Goal: Task Accomplishment & Management: Manage account settings

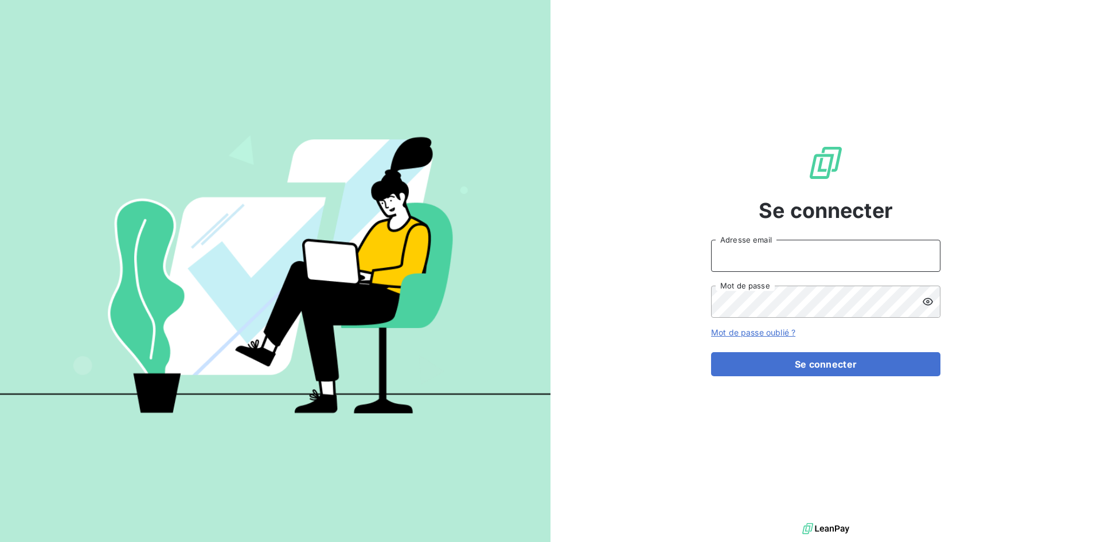
type input "[EMAIL_ADDRESS][DOMAIN_NAME]"
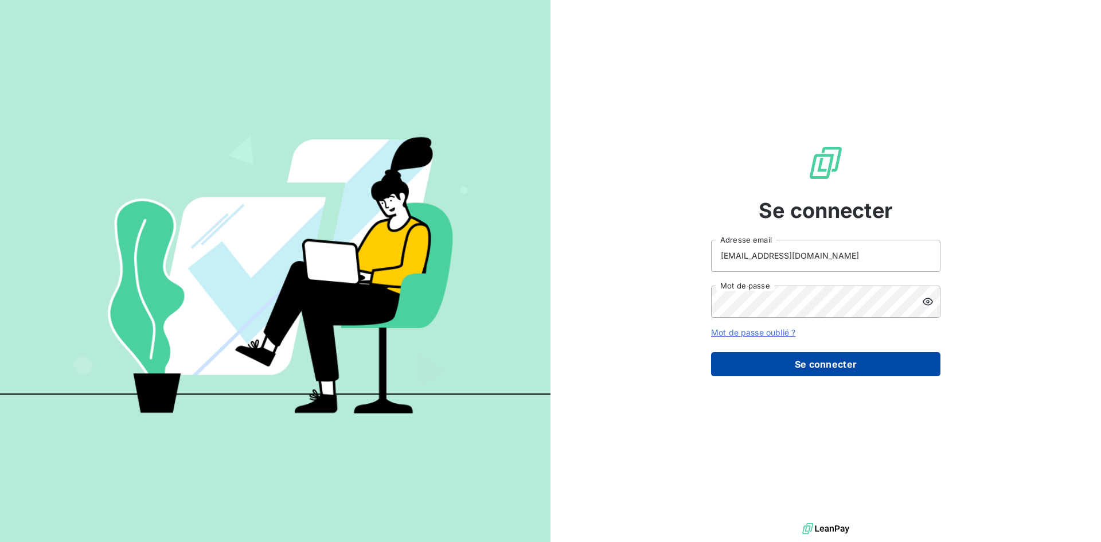
click at [780, 355] on button "Se connecter" at bounding box center [825, 364] width 229 height 24
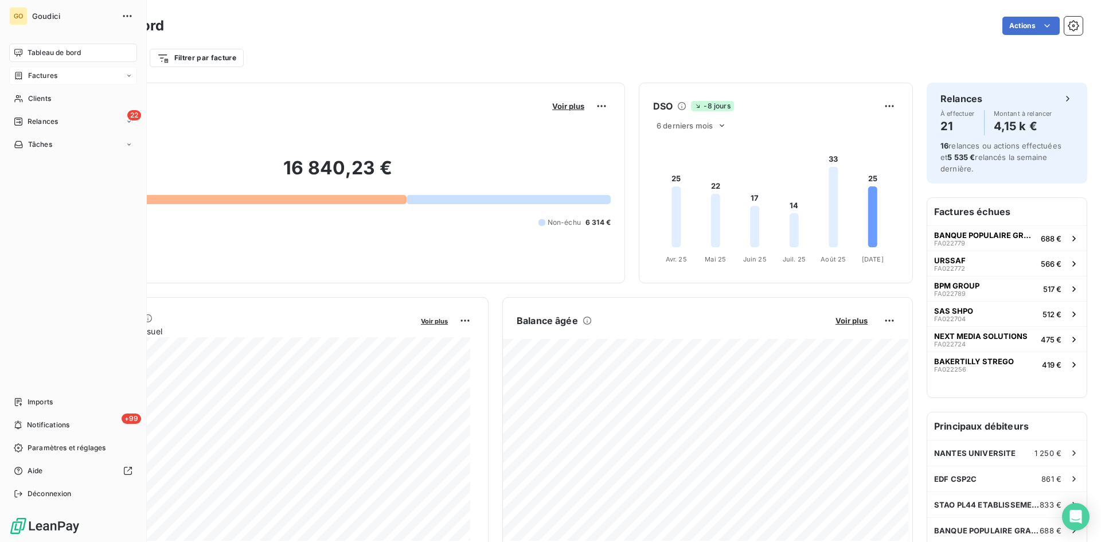
click at [57, 76] on div "Factures" at bounding box center [73, 75] width 128 height 18
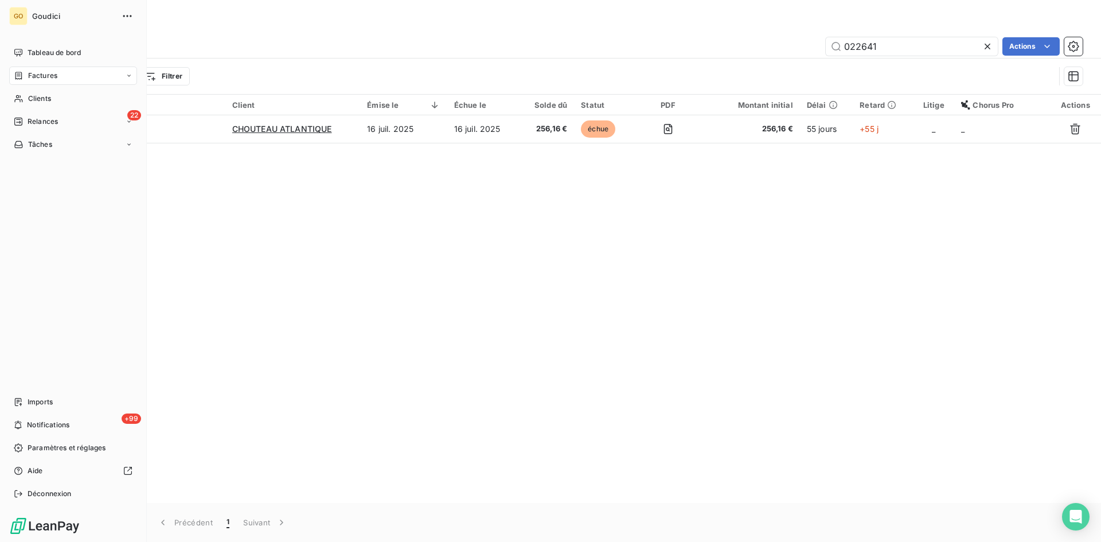
click at [39, 73] on span "Factures" at bounding box center [42, 76] width 29 height 10
click at [45, 104] on div "Factures" at bounding box center [80, 98] width 114 height 18
click at [33, 95] on span "Factures" at bounding box center [42, 98] width 29 height 10
click at [36, 74] on span "Factures" at bounding box center [42, 76] width 29 height 10
click at [33, 99] on span "Factures" at bounding box center [42, 98] width 29 height 10
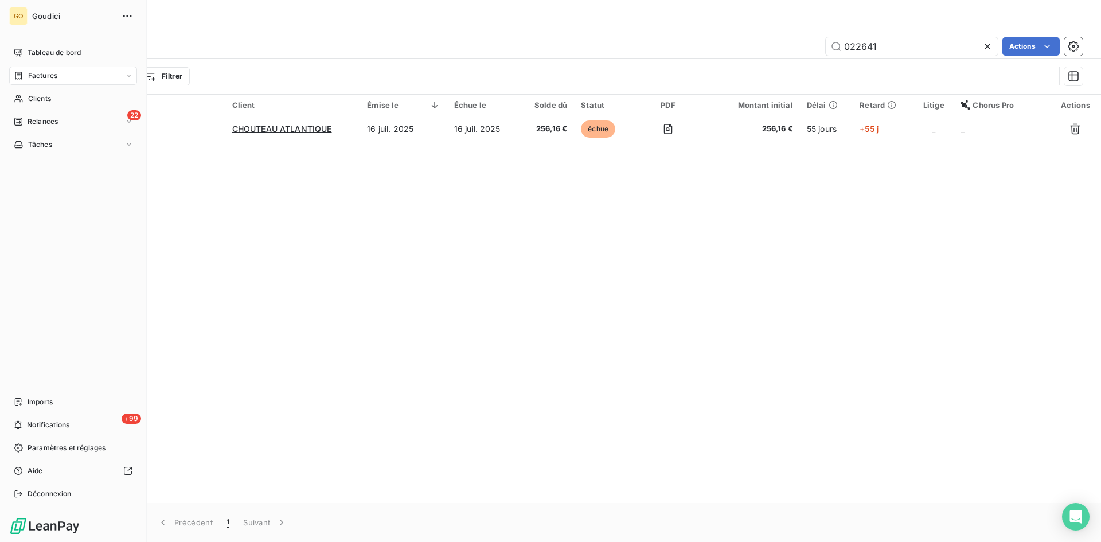
click at [36, 78] on span "Factures" at bounding box center [42, 76] width 29 height 10
click at [40, 76] on span "Factures" at bounding box center [42, 76] width 29 height 10
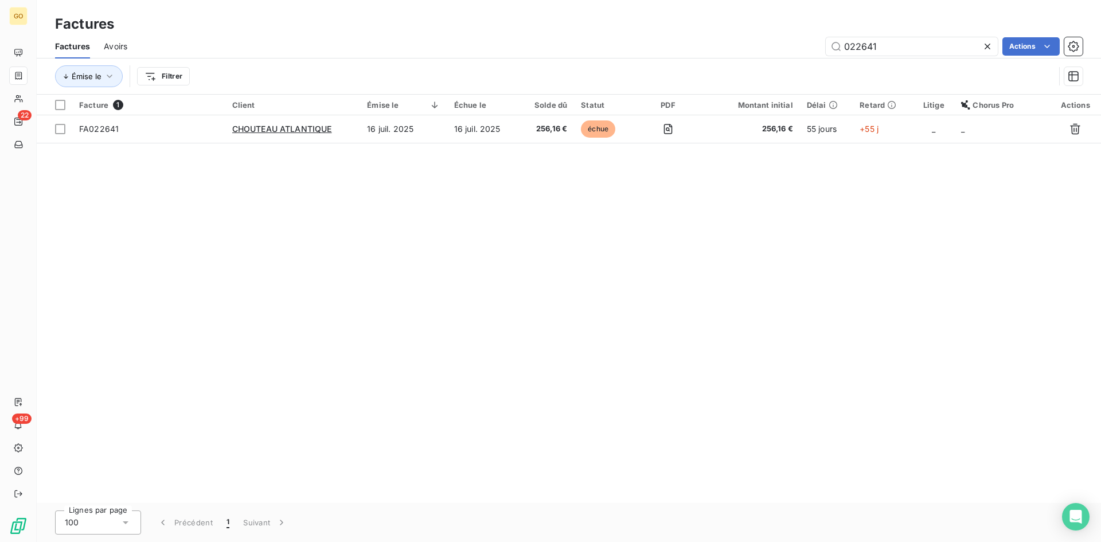
click at [345, 303] on div "Facture 1 Client Émise le Échue le Solde dû Statut PDF Montant initial Délai Re…" at bounding box center [569, 299] width 1064 height 408
click at [979, 48] on input "022641" at bounding box center [911, 46] width 172 height 18
click at [986, 48] on icon at bounding box center [986, 46] width 11 height 11
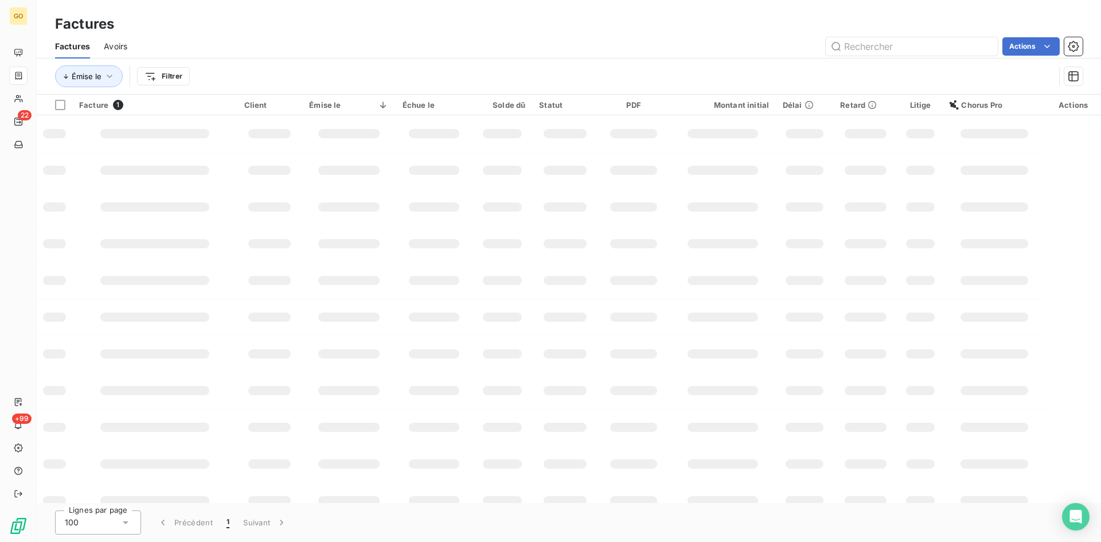
click at [515, 250] on td at bounding box center [502, 243] width 60 height 37
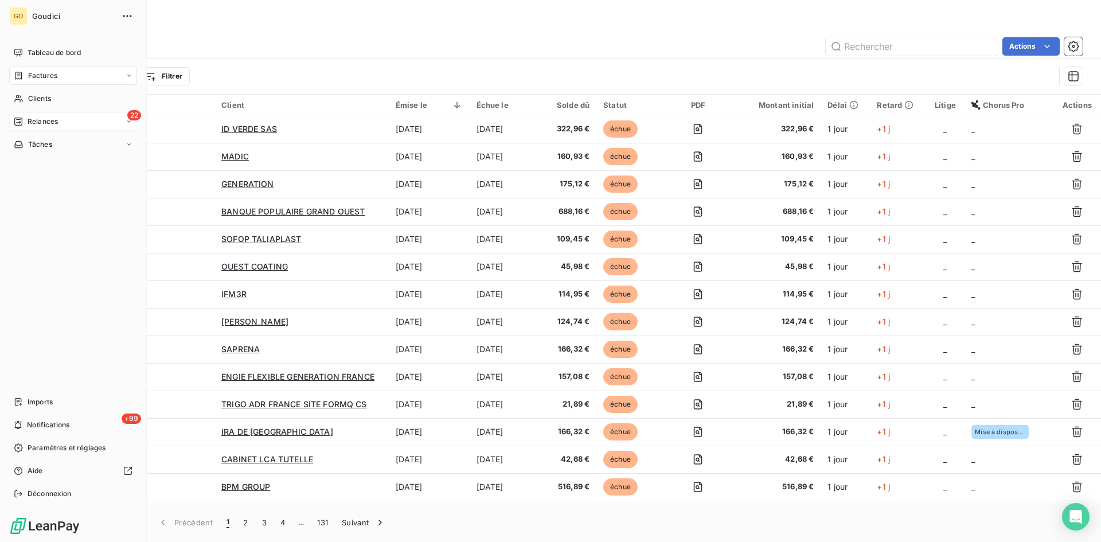
click at [24, 120] on div "Relances" at bounding box center [36, 121] width 44 height 10
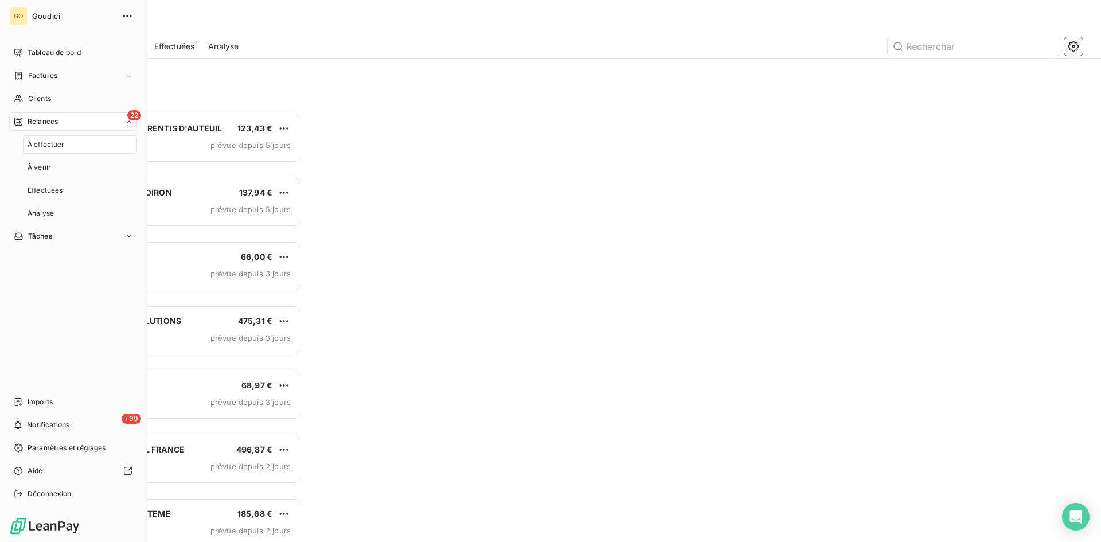
click at [48, 147] on span "À effectuer" at bounding box center [46, 144] width 37 height 10
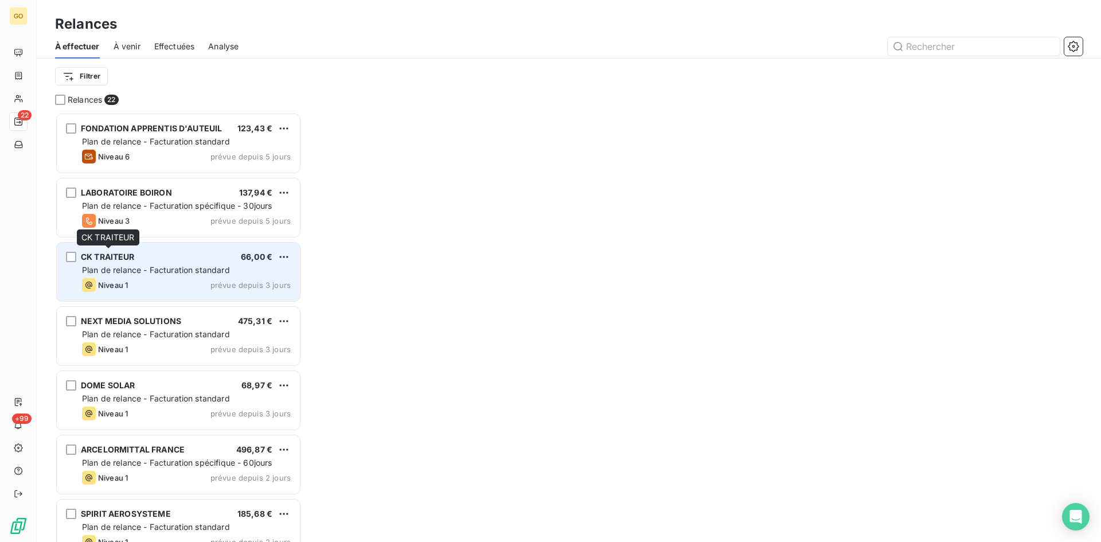
click at [104, 260] on span "CK TRAITEUR" at bounding box center [108, 257] width 54 height 10
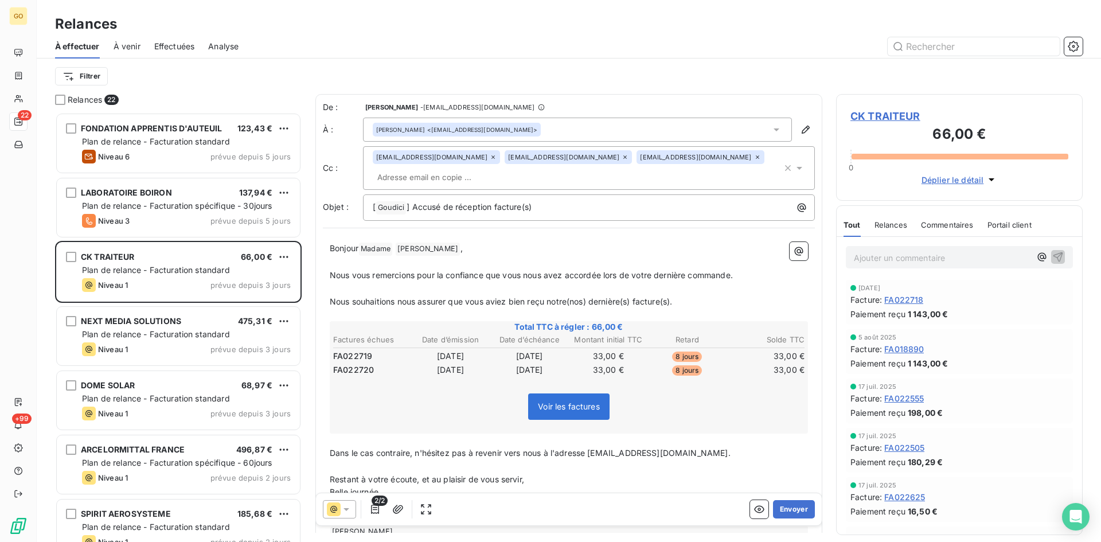
click at [567, 401] on span "Voir les factures" at bounding box center [569, 406] width 62 height 10
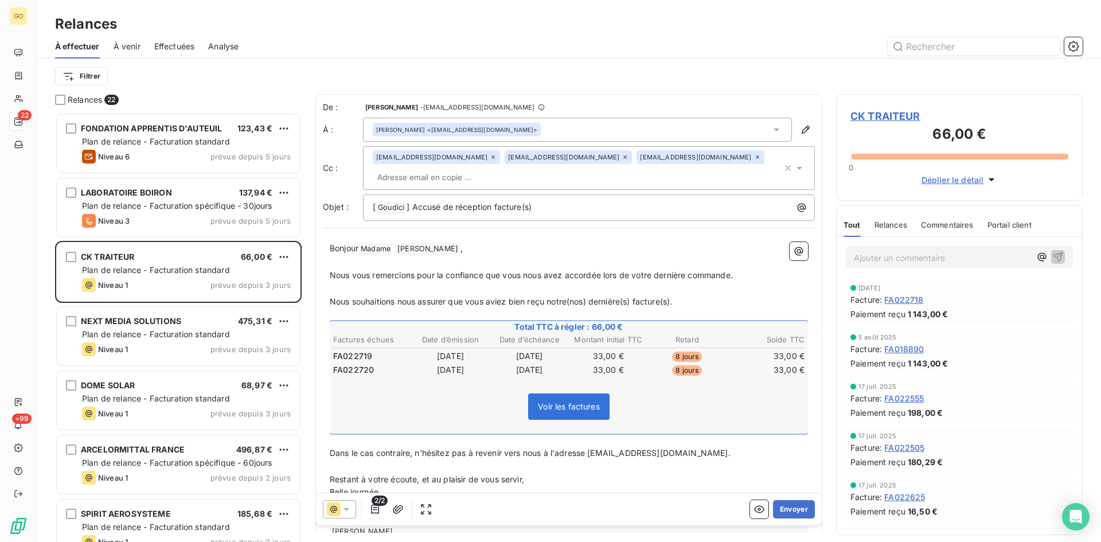
click at [719, 295] on p "Nous souhaitions nous assurer que vous aviez bien reçu notre(nos) dernière(s) f…" at bounding box center [569, 301] width 478 height 13
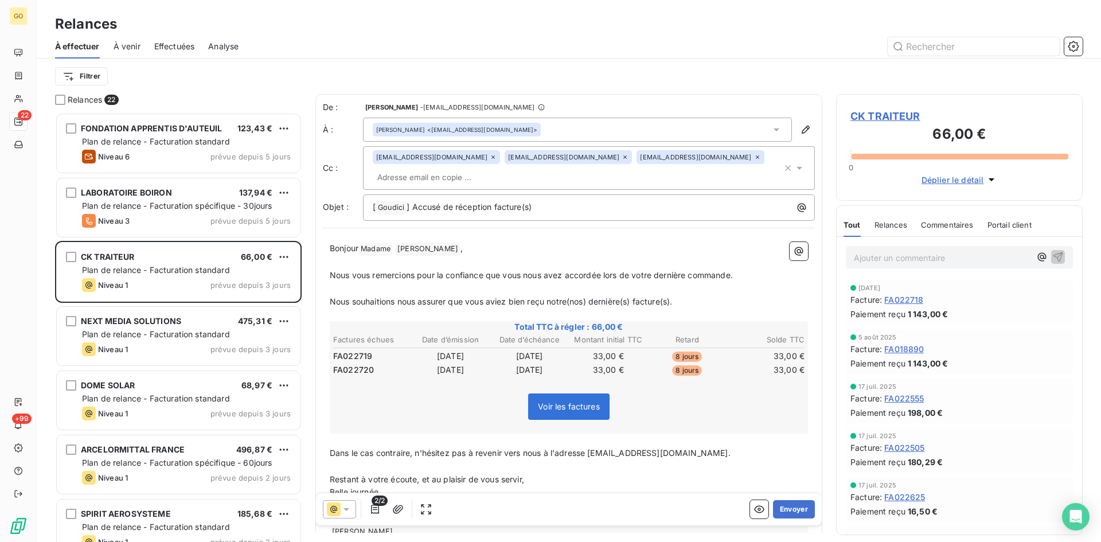
click at [897, 114] on span "CK TRAITEUR" at bounding box center [959, 115] width 218 height 15
click at [887, 116] on span "CK TRAITEUR" at bounding box center [959, 115] width 218 height 15
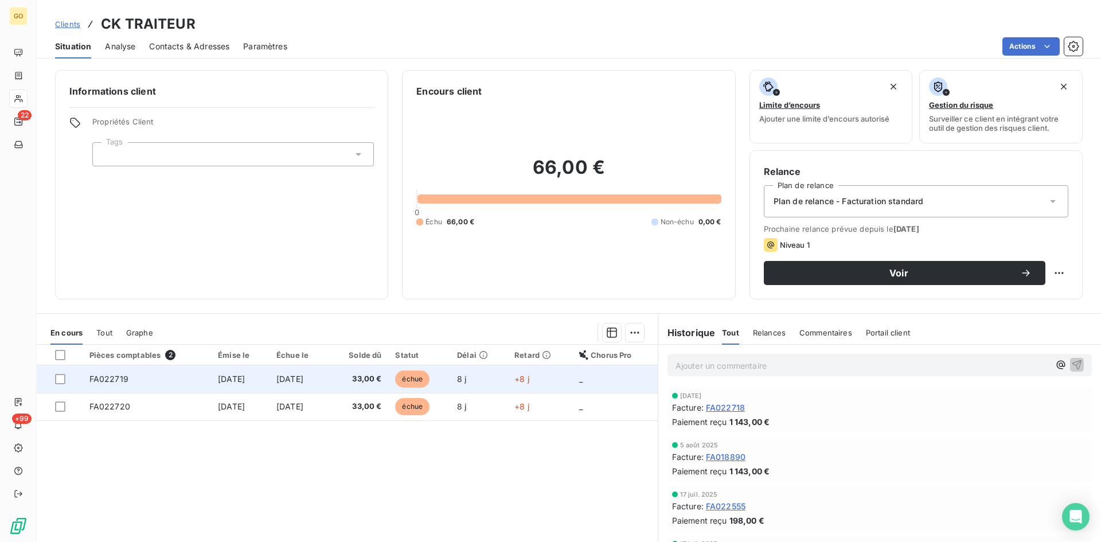
click at [222, 377] on span "[DATE]" at bounding box center [231, 379] width 27 height 10
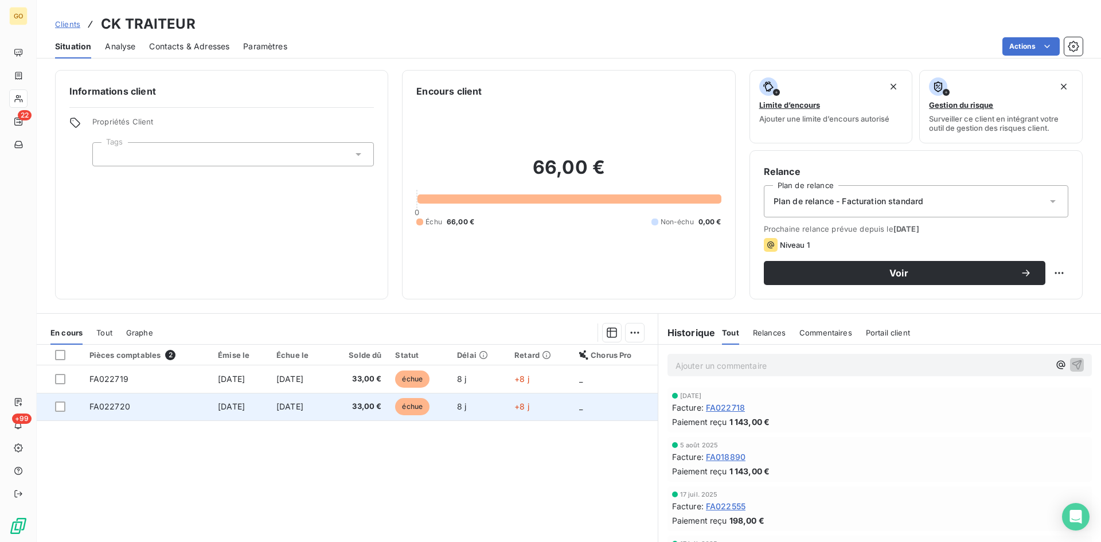
click at [218, 404] on span "[DATE]" at bounding box center [231, 406] width 27 height 10
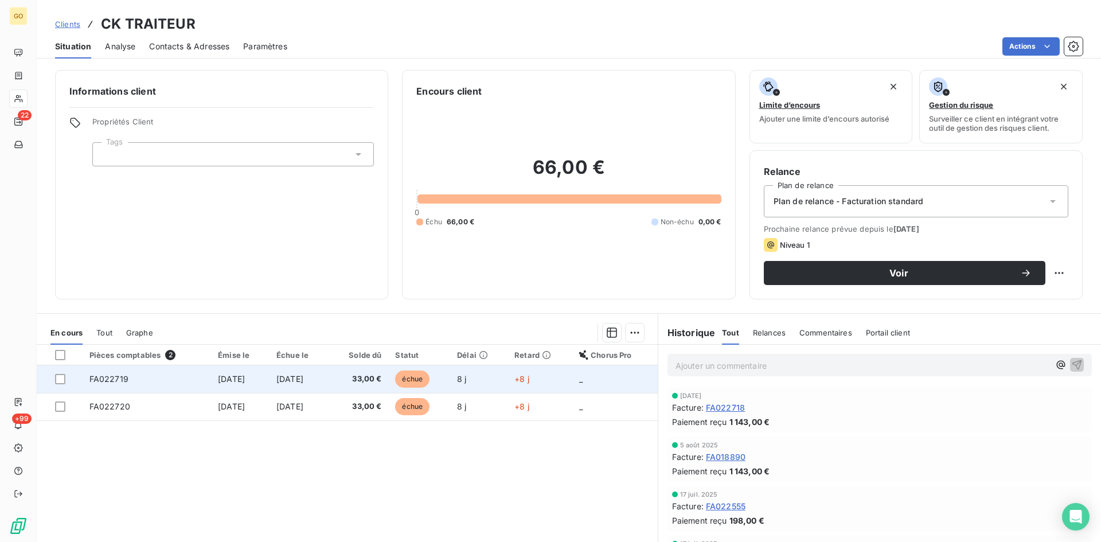
click at [224, 380] on span "[DATE]" at bounding box center [231, 379] width 27 height 10
click at [234, 384] on td "[DATE]" at bounding box center [240, 379] width 58 height 28
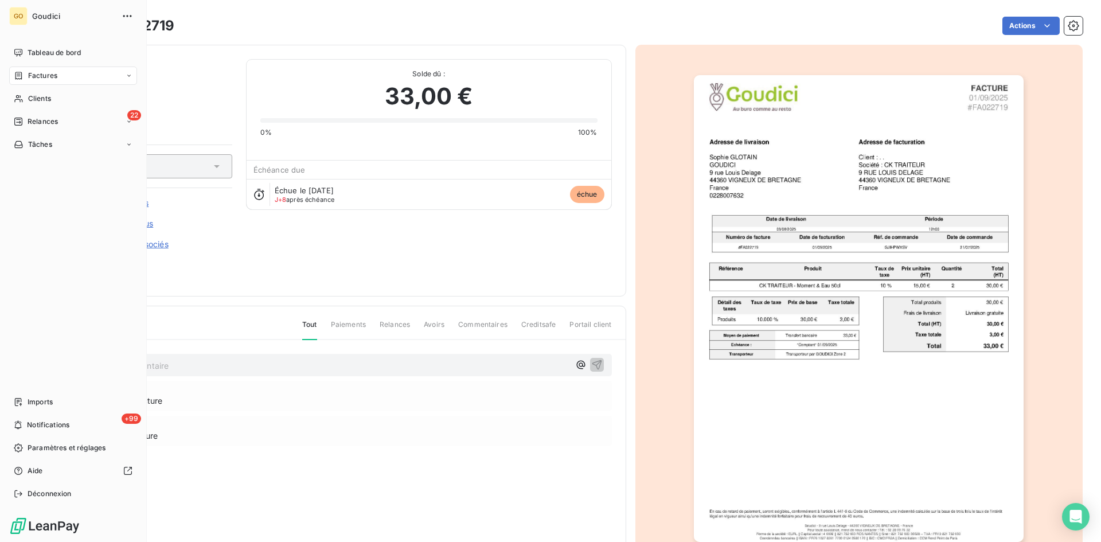
click at [49, 77] on span "Factures" at bounding box center [42, 76] width 29 height 10
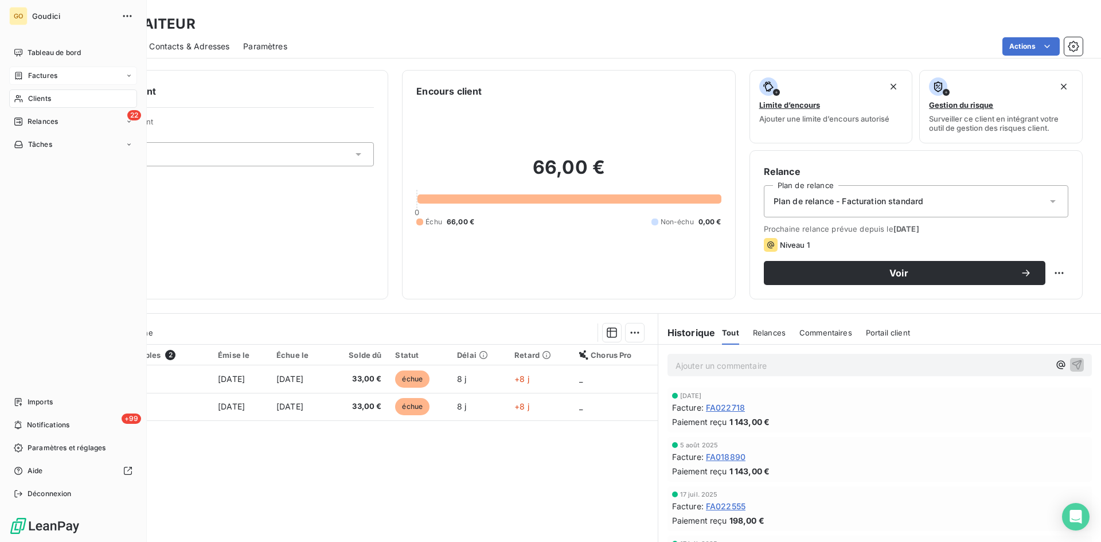
click at [37, 79] on span "Factures" at bounding box center [42, 76] width 29 height 10
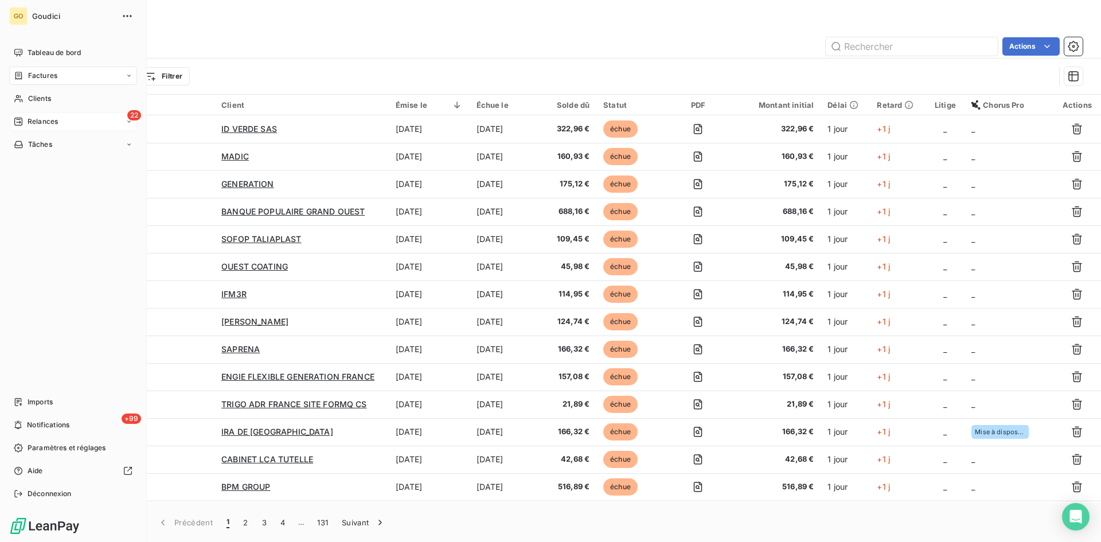
click at [57, 123] on span "Relances" at bounding box center [43, 121] width 30 height 10
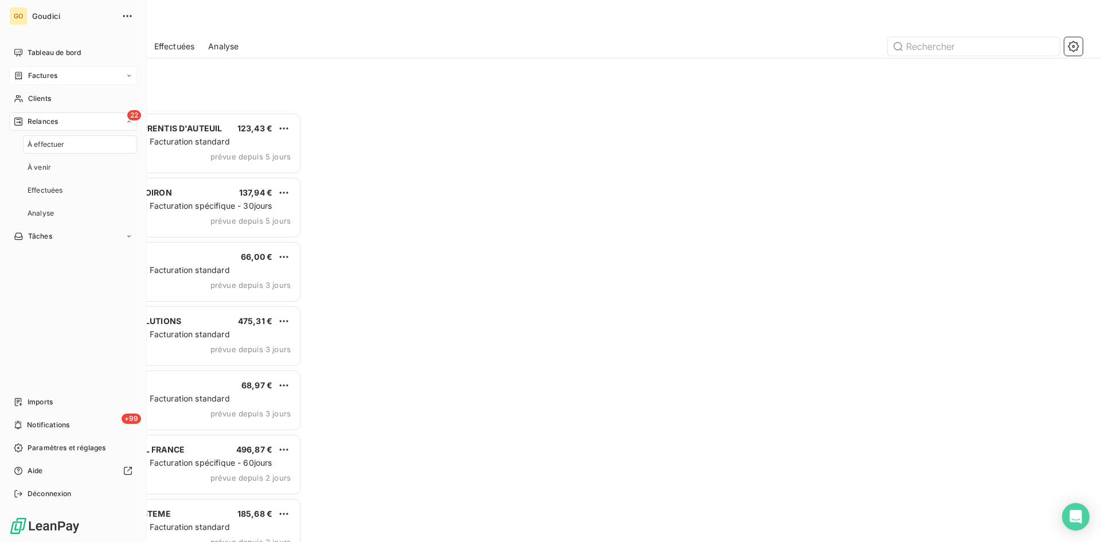
click at [37, 143] on span "À effectuer" at bounding box center [46, 144] width 37 height 10
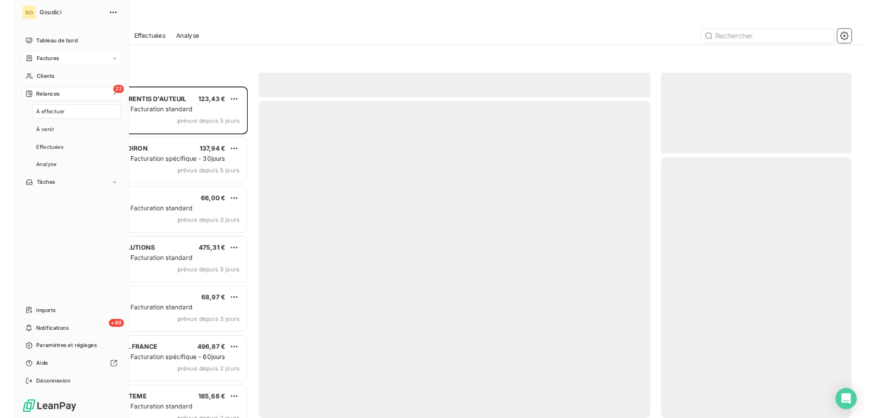
scroll to position [421, 238]
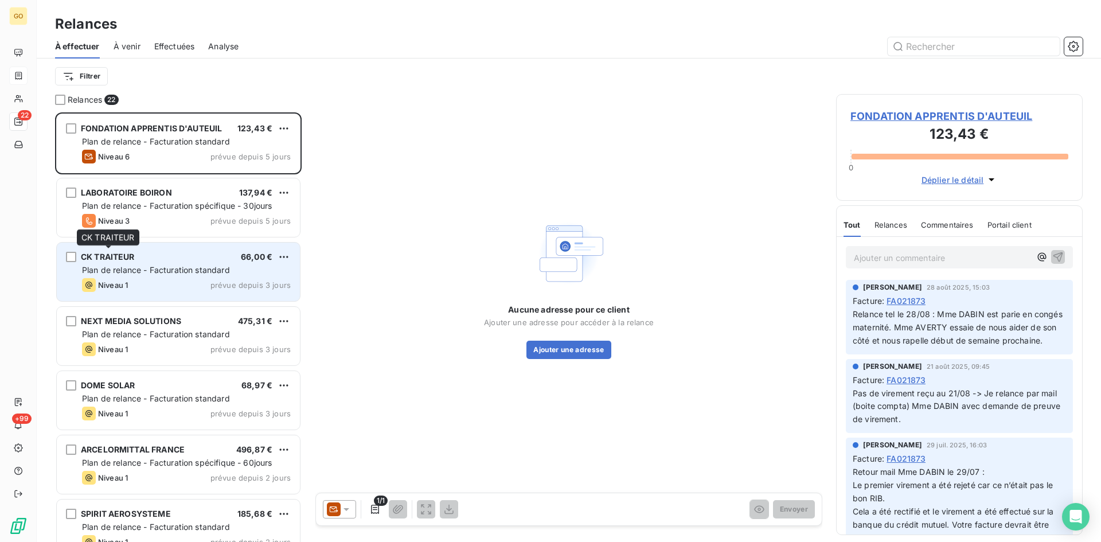
click at [123, 260] on span "CK TRAITEUR" at bounding box center [108, 257] width 54 height 10
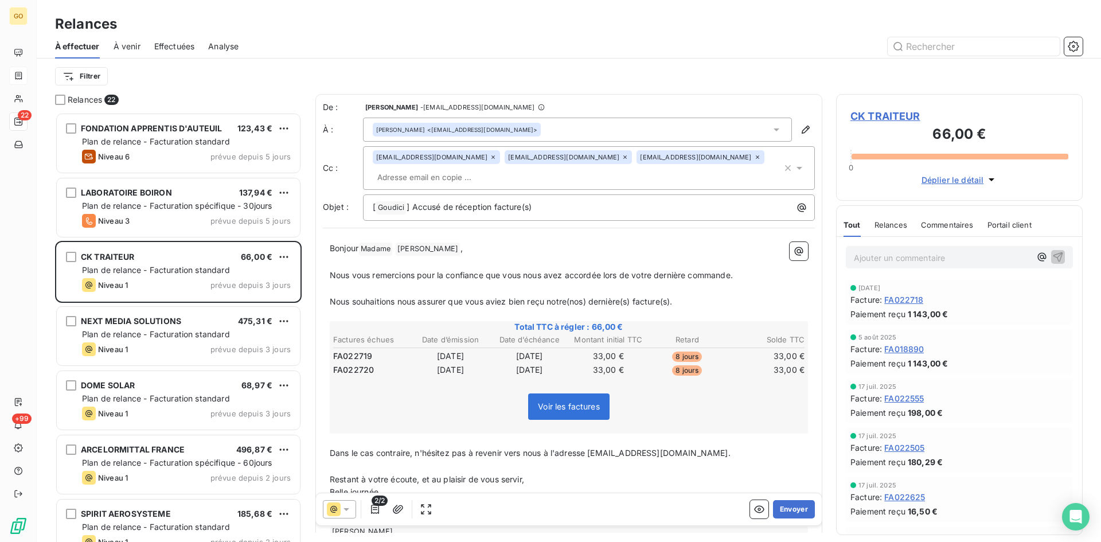
click at [754, 158] on icon at bounding box center [757, 157] width 7 height 7
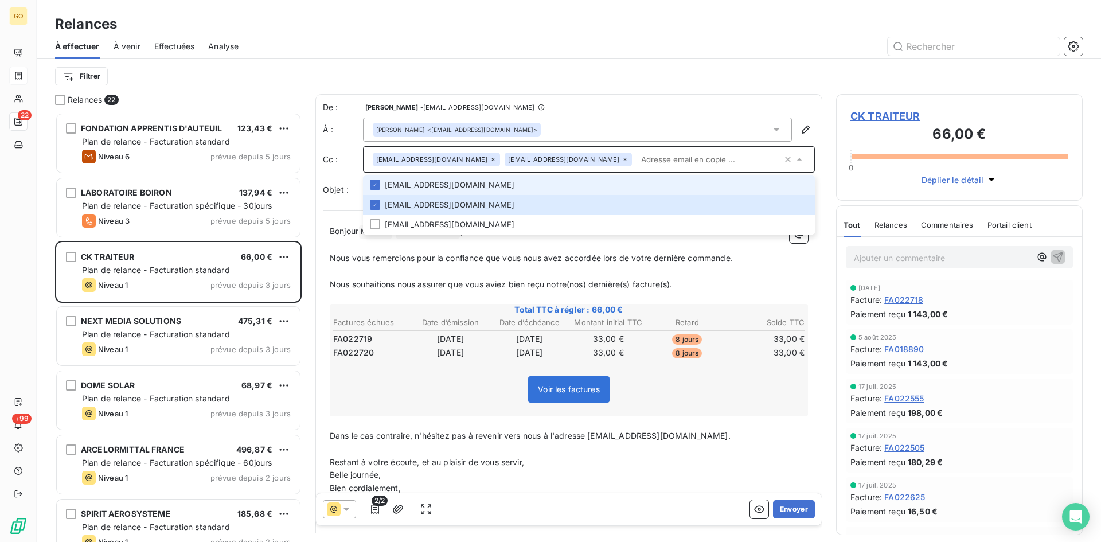
click at [621, 158] on icon at bounding box center [624, 159] width 7 height 7
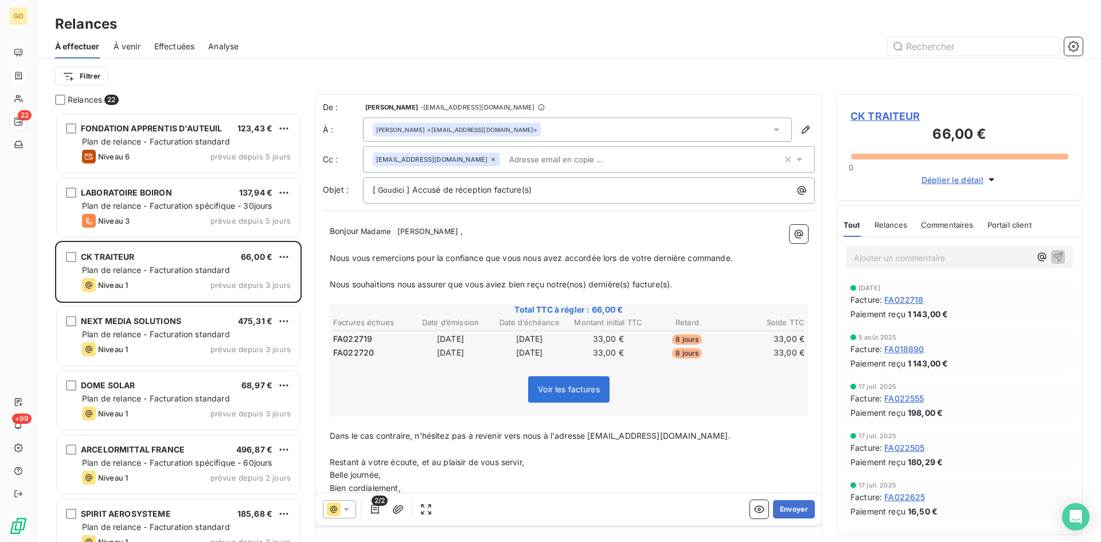
click at [490, 160] on icon at bounding box center [493, 159] width 7 height 7
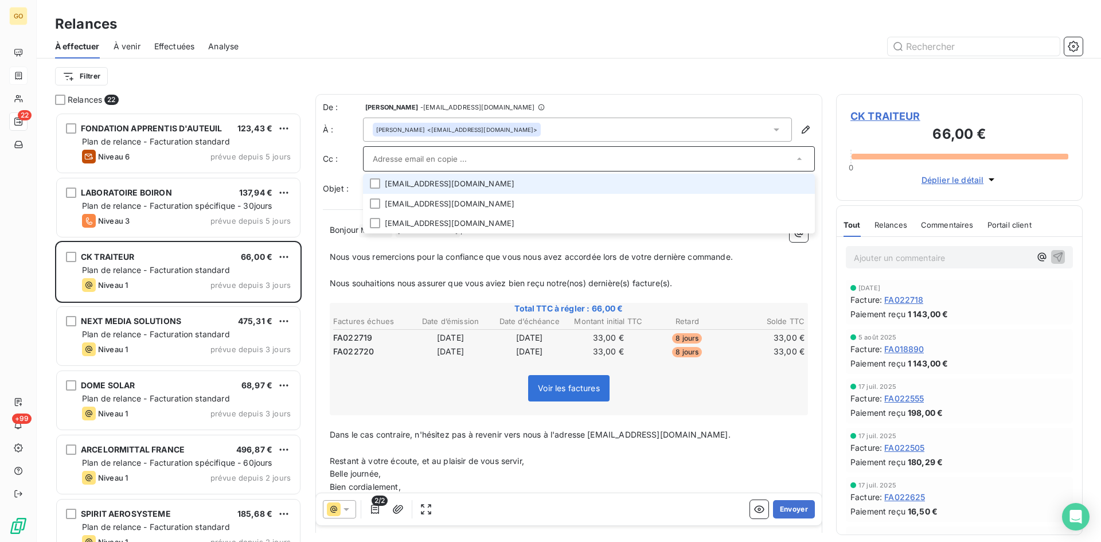
click at [662, 86] on div "Filtrer" at bounding box center [568, 76] width 1027 height 22
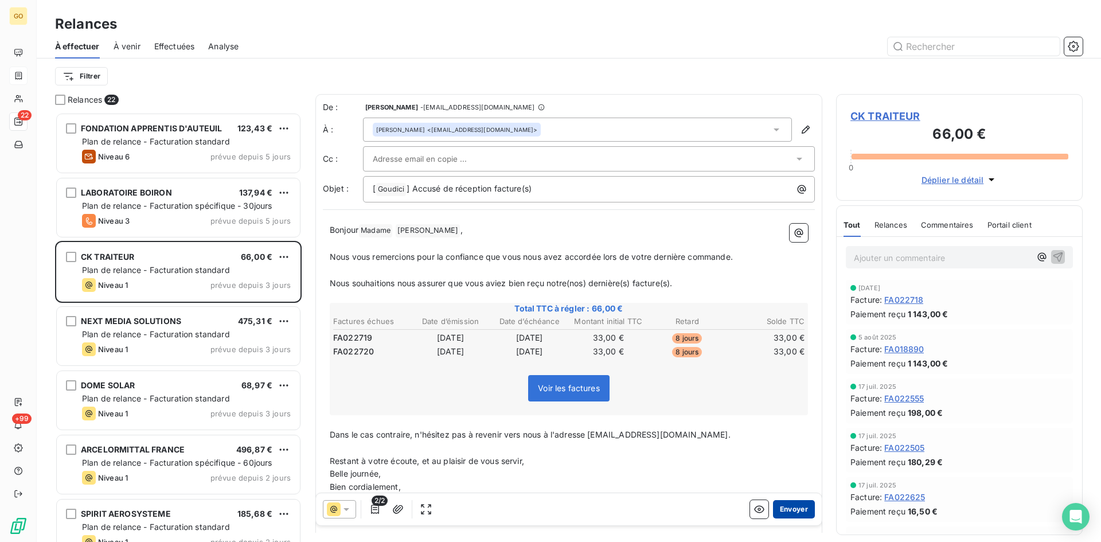
click at [790, 512] on button "Envoyer" at bounding box center [794, 509] width 42 height 18
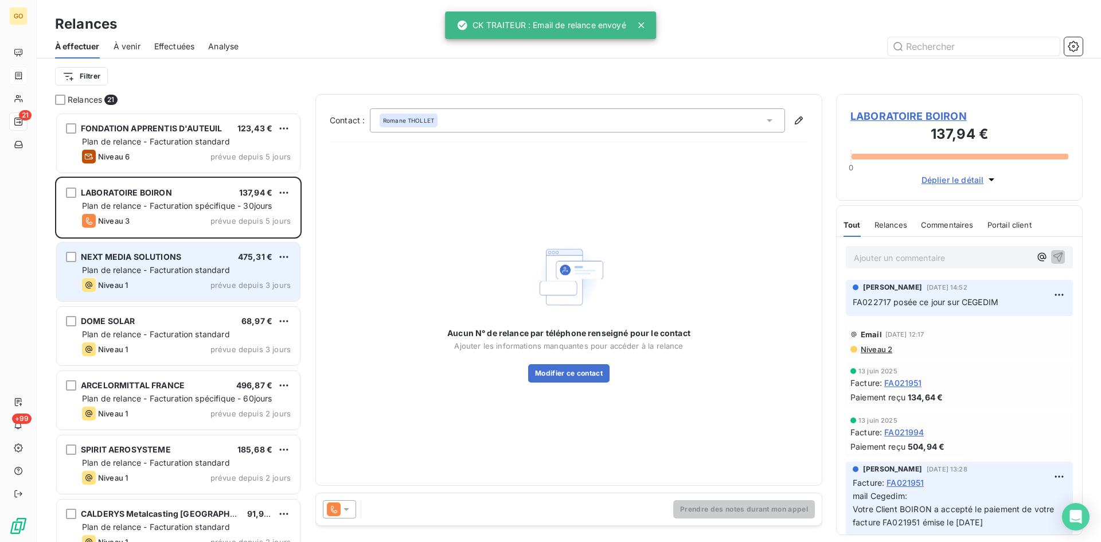
click at [169, 260] on span "NEXT MEDIA SOLUTIONS" at bounding box center [131, 257] width 100 height 10
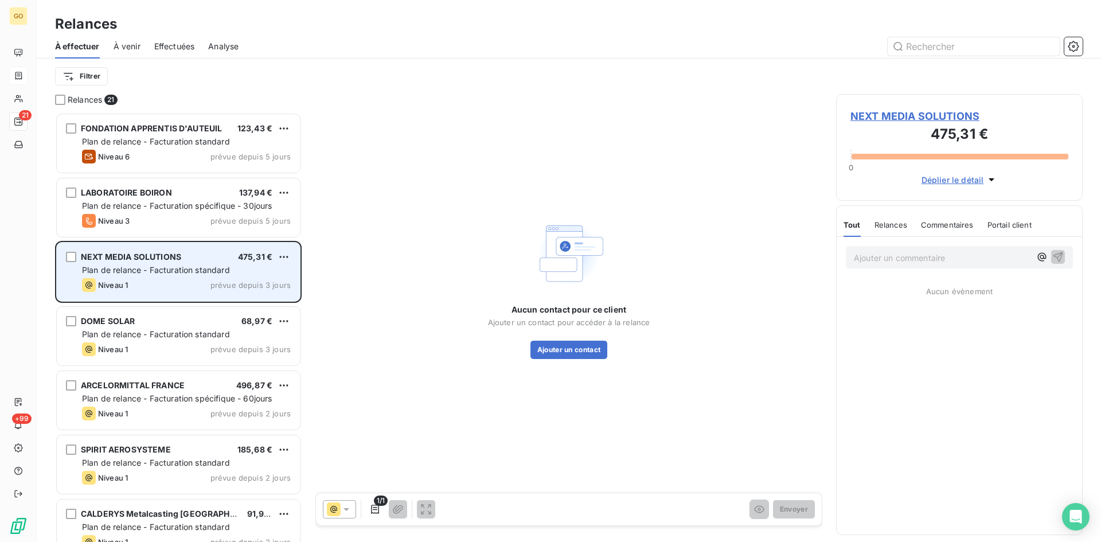
click at [110, 256] on span "NEXT MEDIA SOLUTIONS" at bounding box center [131, 257] width 100 height 10
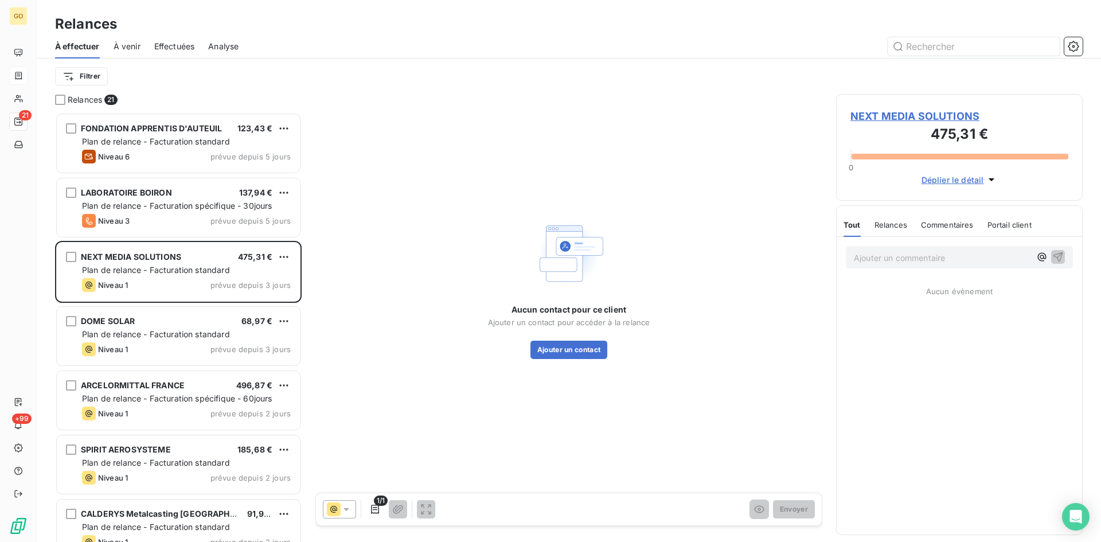
click at [885, 116] on span "NEXT MEDIA SOLUTIONS" at bounding box center [959, 115] width 218 height 15
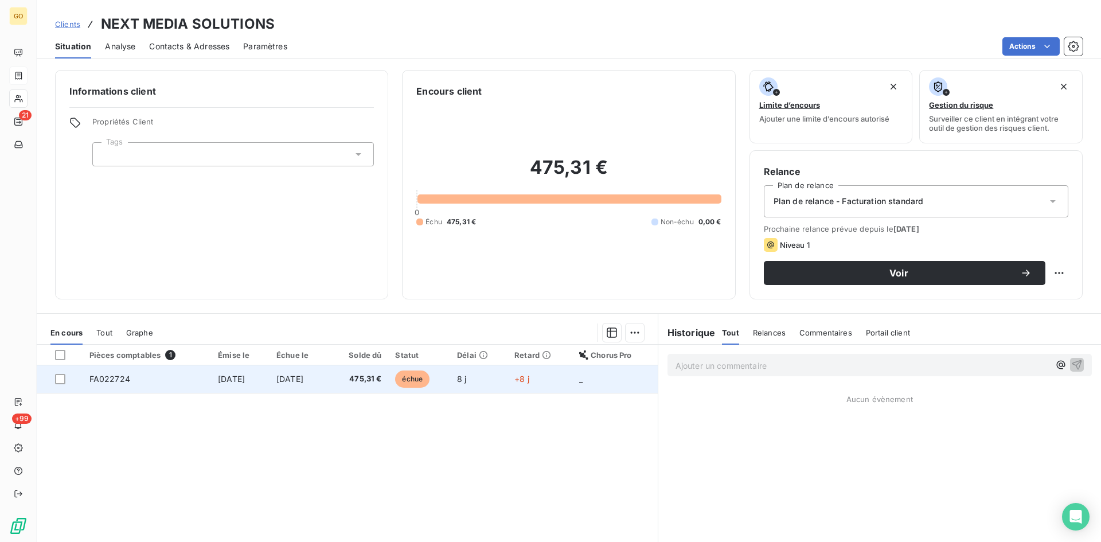
click at [243, 378] on span "[DATE]" at bounding box center [231, 379] width 27 height 10
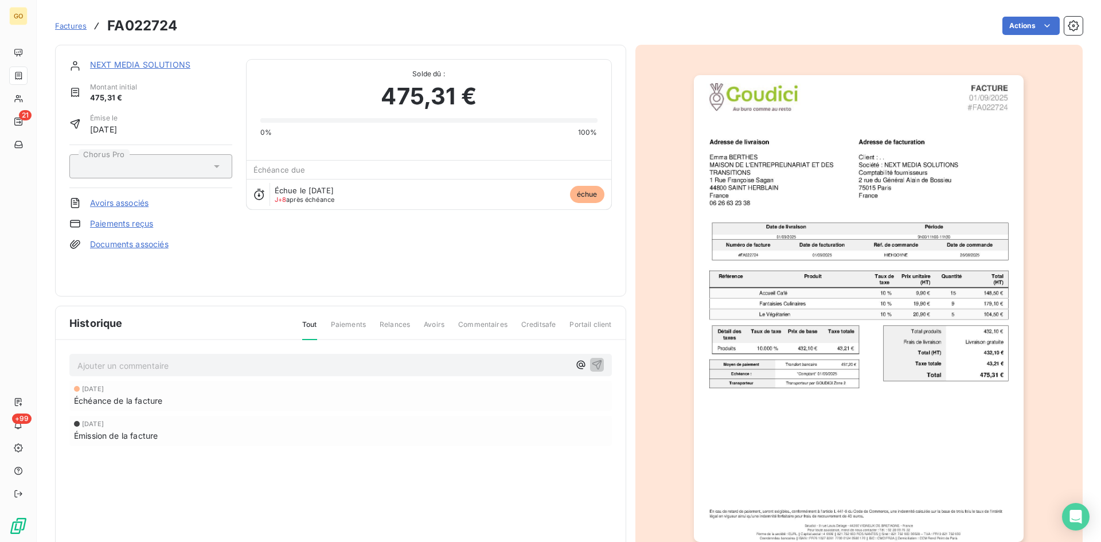
click at [164, 87] on div "Montant initial 475,31 €" at bounding box center [150, 93] width 163 height 22
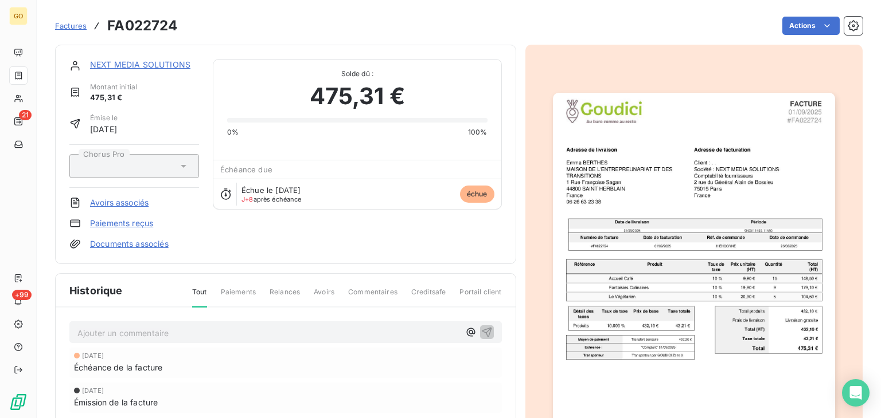
click at [131, 107] on div "NEXT MEDIA SOLUTIONS Montant initial 475,31 € Émise le [DATE] Chorus Pro Avoirs…" at bounding box center [134, 154] width 130 height 191
click at [75, 26] on span "Factures" at bounding box center [71, 25] width 32 height 9
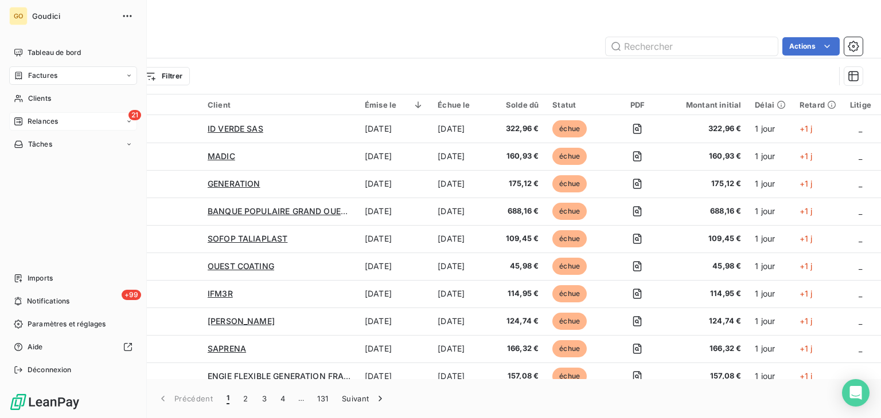
click at [14, 122] on icon at bounding box center [18, 122] width 8 height 8
click at [38, 123] on span "Relances" at bounding box center [43, 121] width 30 height 10
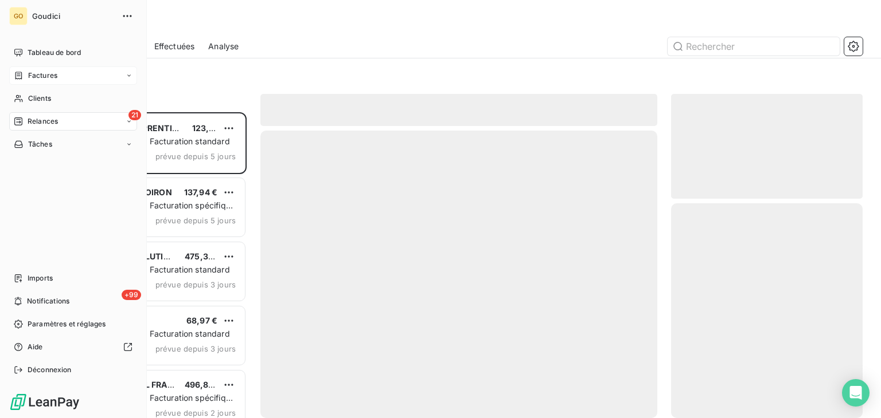
scroll to position [297, 182]
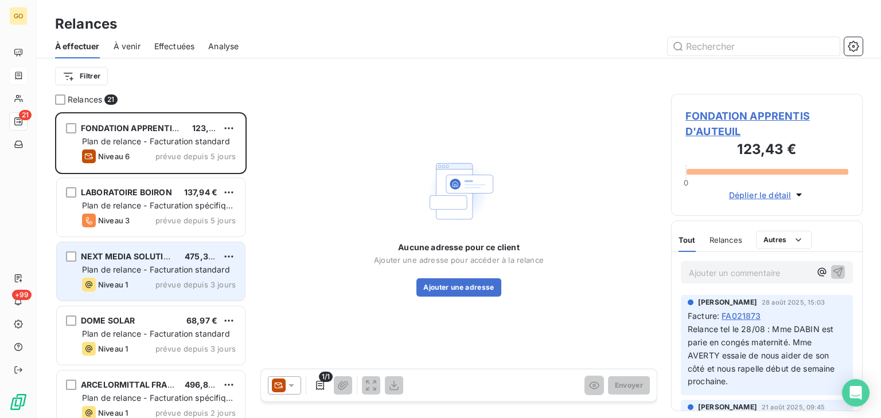
click at [124, 257] on span "NEXT MEDIA SOLUTIONS" at bounding box center [131, 257] width 100 height 10
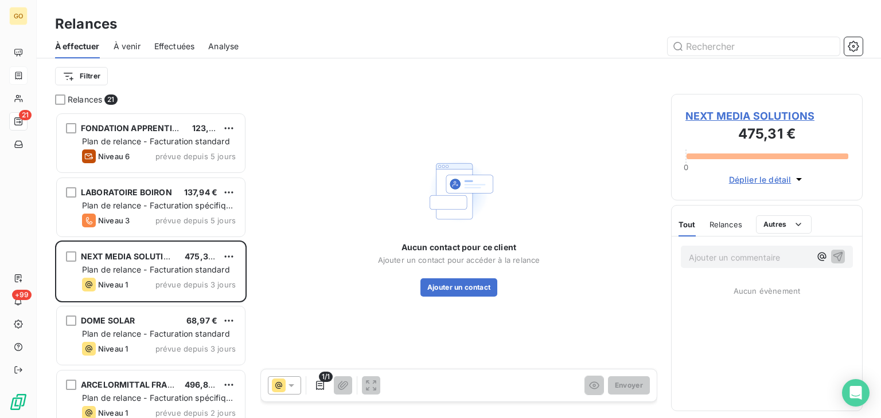
click at [733, 117] on span "NEXT MEDIA SOLUTIONS" at bounding box center [766, 115] width 163 height 15
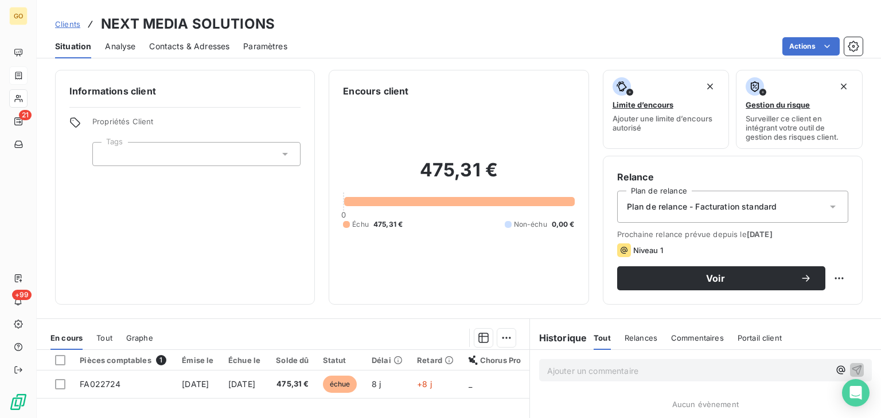
click at [181, 46] on span "Contacts & Adresses" at bounding box center [189, 46] width 80 height 11
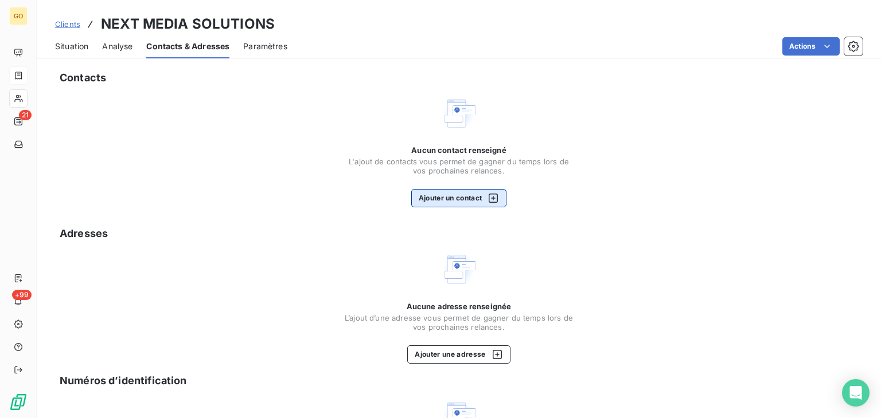
click at [447, 198] on button "Ajouter un contact" at bounding box center [459, 198] width 96 height 18
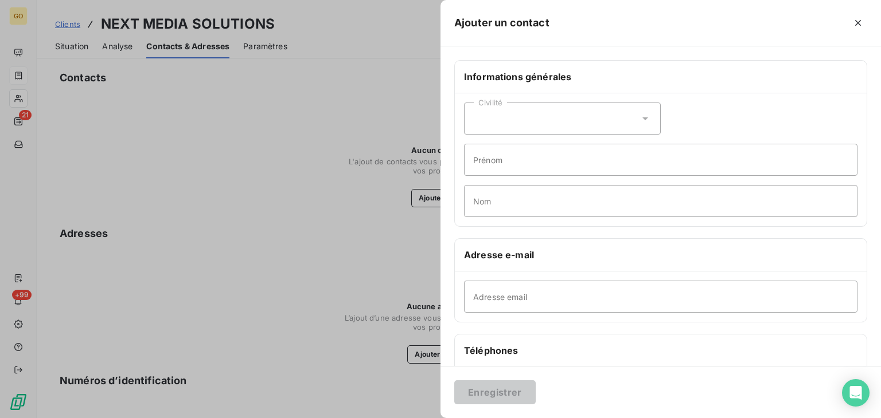
click at [649, 124] on div "Civilité" at bounding box center [562, 119] width 197 height 32
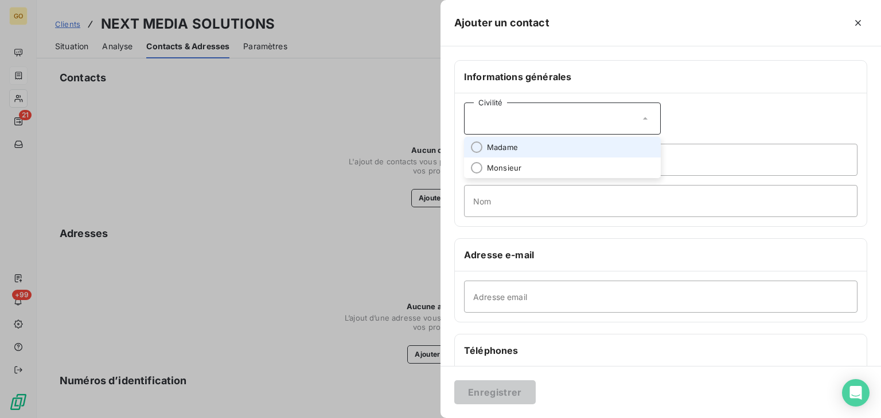
click at [551, 148] on li "Madame" at bounding box center [562, 147] width 197 height 21
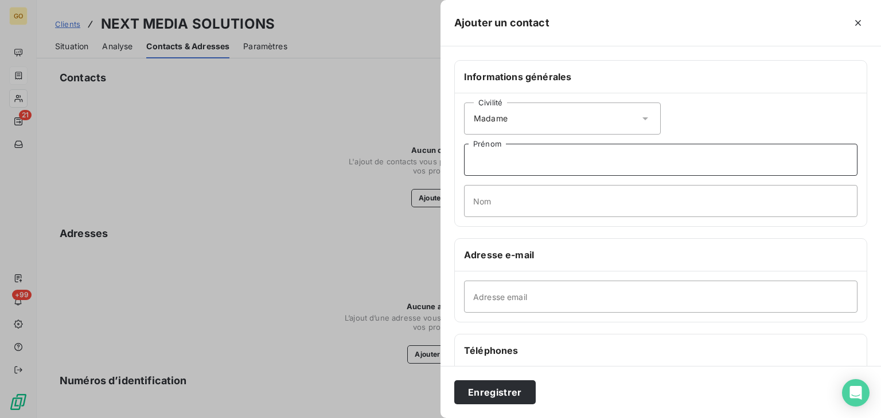
click at [536, 162] on input "Prénom" at bounding box center [660, 160] width 393 height 32
type input "[PERSON_NAME]"
click at [557, 195] on input "Nom" at bounding box center [660, 201] width 393 height 32
type input "BERTHES"
click at [584, 311] on input "Adresse email" at bounding box center [660, 297] width 393 height 32
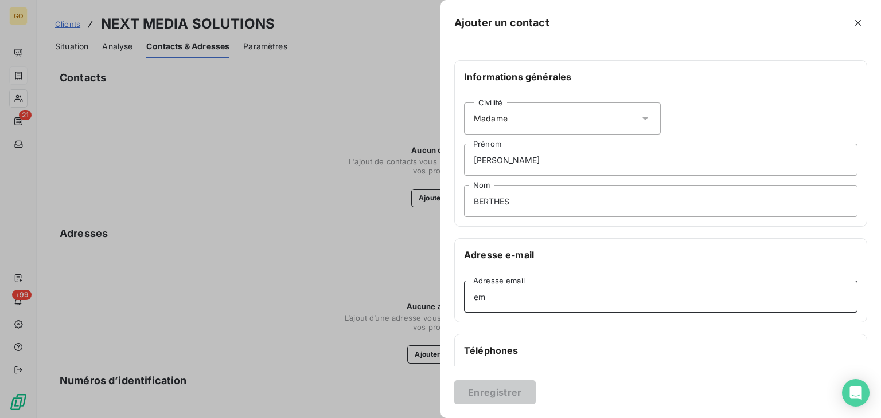
type input "e"
click at [509, 285] on input "Adresse email" at bounding box center [660, 297] width 393 height 32
paste input "[PERSON_NAME][EMAIL_ADDRESS][DOMAIN_NAME]"
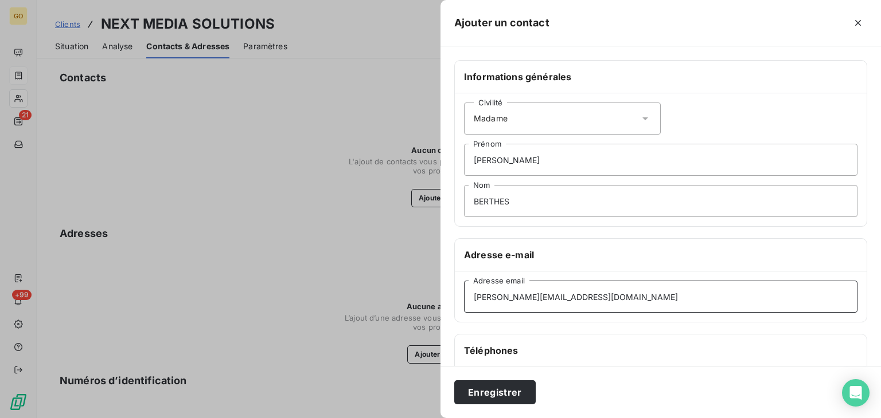
type input "[PERSON_NAME][EMAIL_ADDRESS][DOMAIN_NAME]"
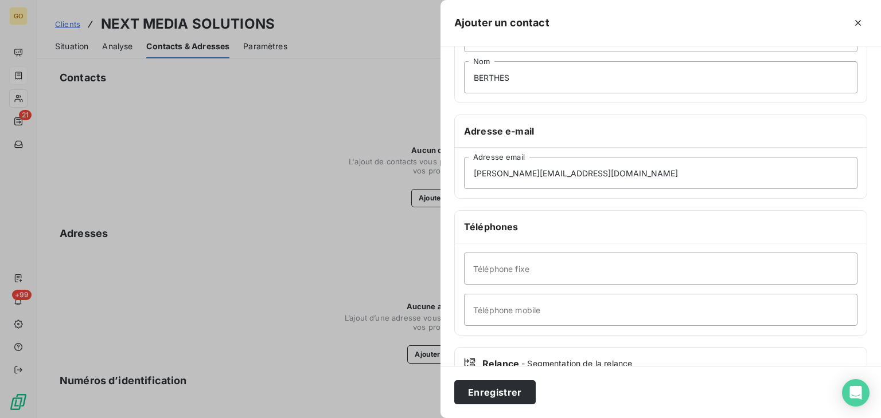
scroll to position [144, 0]
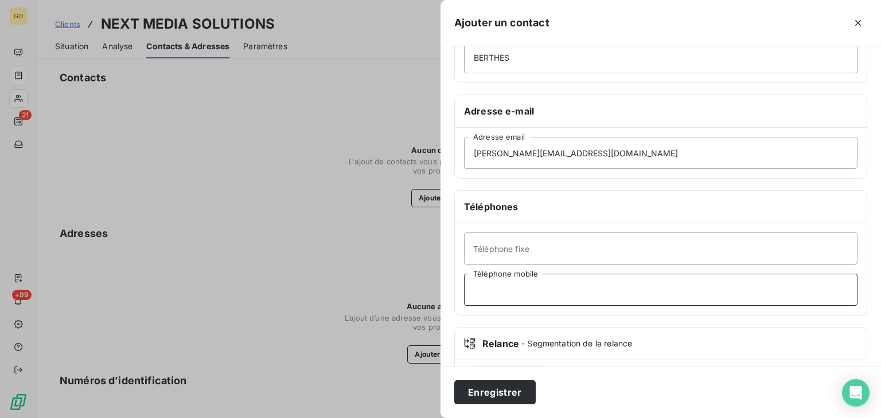
click at [523, 289] on input "Téléphone mobile" at bounding box center [660, 290] width 393 height 32
type input "06 26 63 23 38"
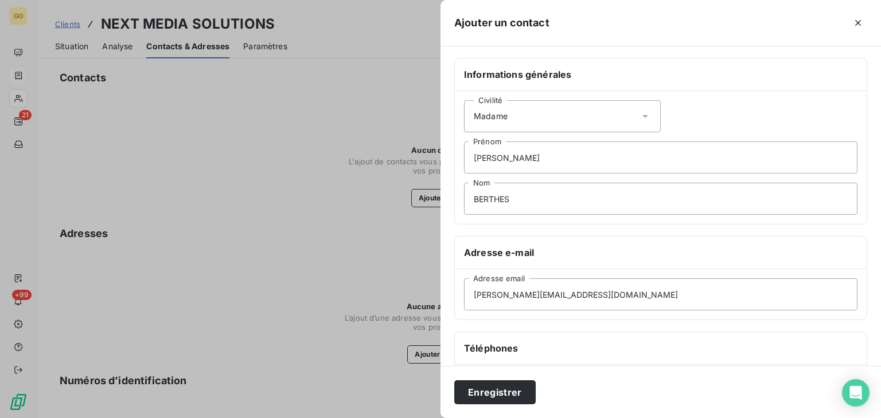
scroll to position [0, 0]
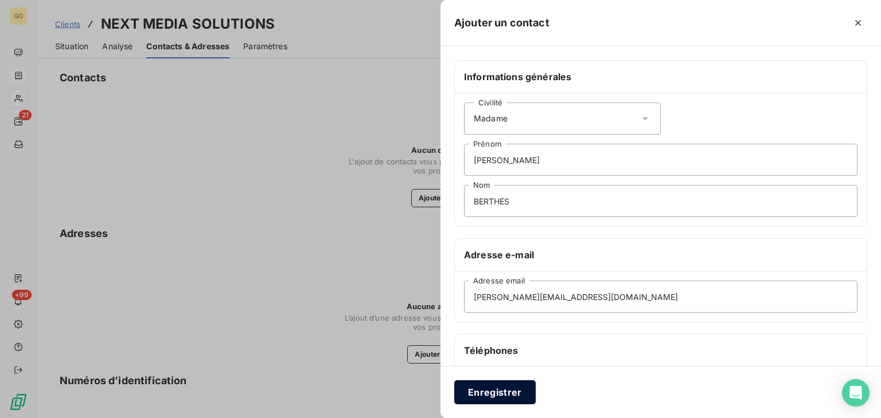
click at [488, 386] on button "Enregistrer" at bounding box center [494, 393] width 81 height 24
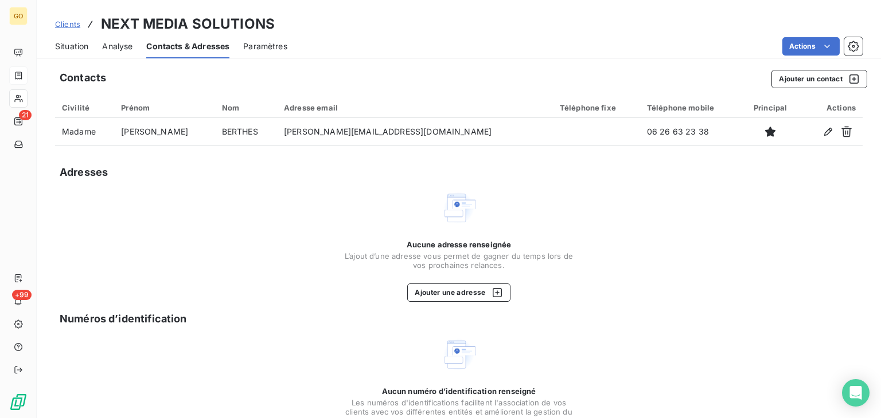
click at [114, 45] on span "Analyse" at bounding box center [117, 46] width 30 height 11
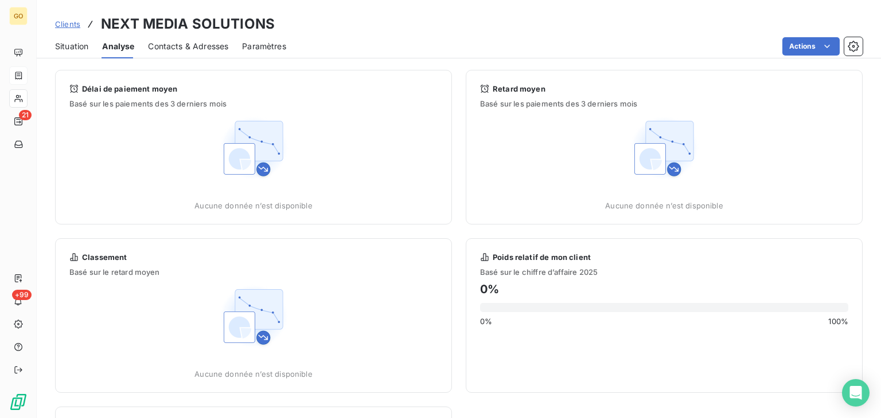
click at [71, 47] on span "Situation" at bounding box center [71, 46] width 33 height 11
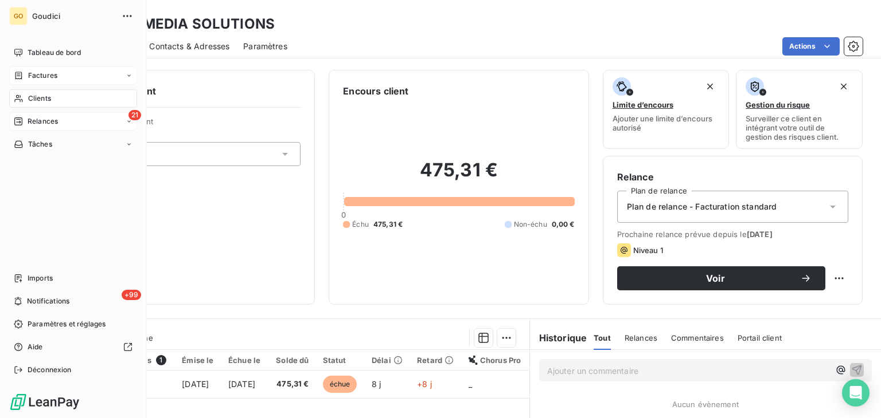
click at [34, 127] on div "21 Relances" at bounding box center [73, 121] width 128 height 18
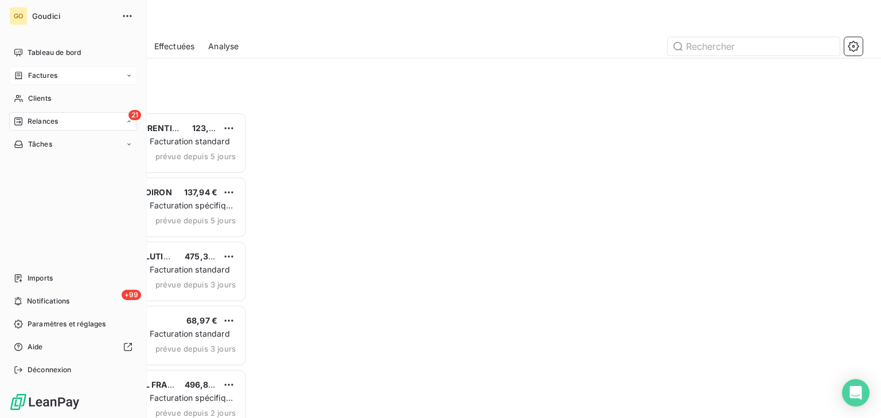
scroll to position [297, 182]
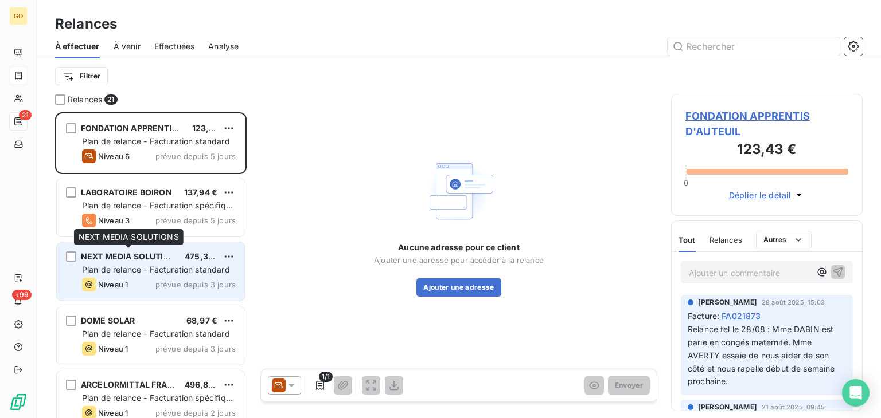
click at [126, 256] on span "NEXT MEDIA SOLUTIONS" at bounding box center [131, 257] width 100 height 10
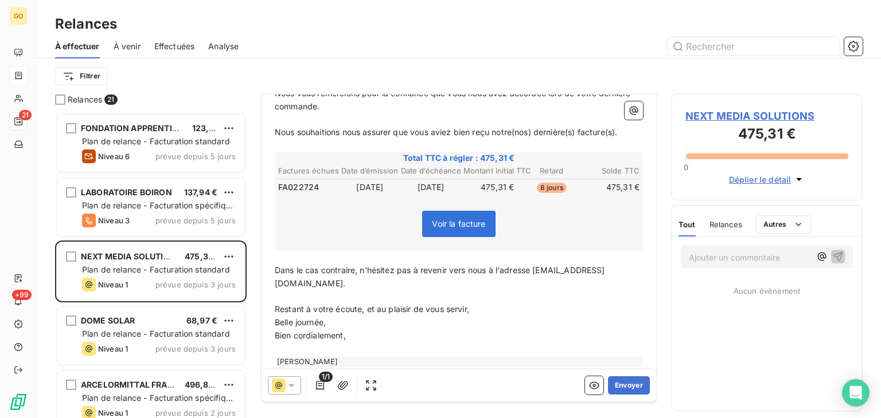
scroll to position [172, 0]
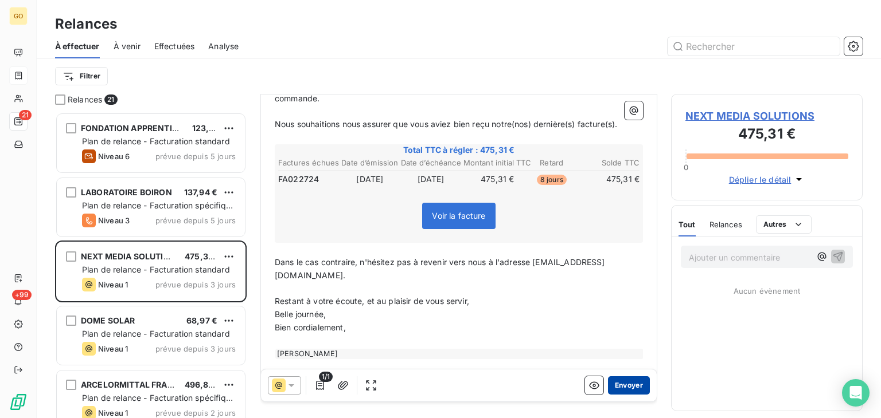
click at [621, 390] on button "Envoyer" at bounding box center [629, 386] width 42 height 18
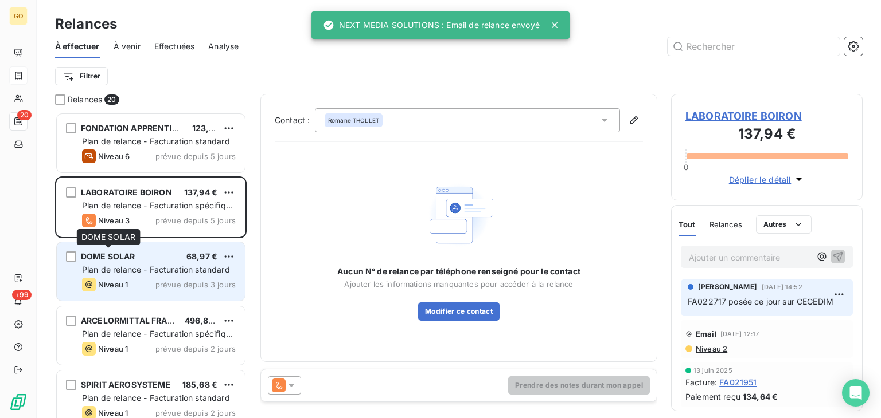
click at [115, 257] on span "DOME SOLAR" at bounding box center [108, 257] width 54 height 10
